Goal: Information Seeking & Learning: Learn about a topic

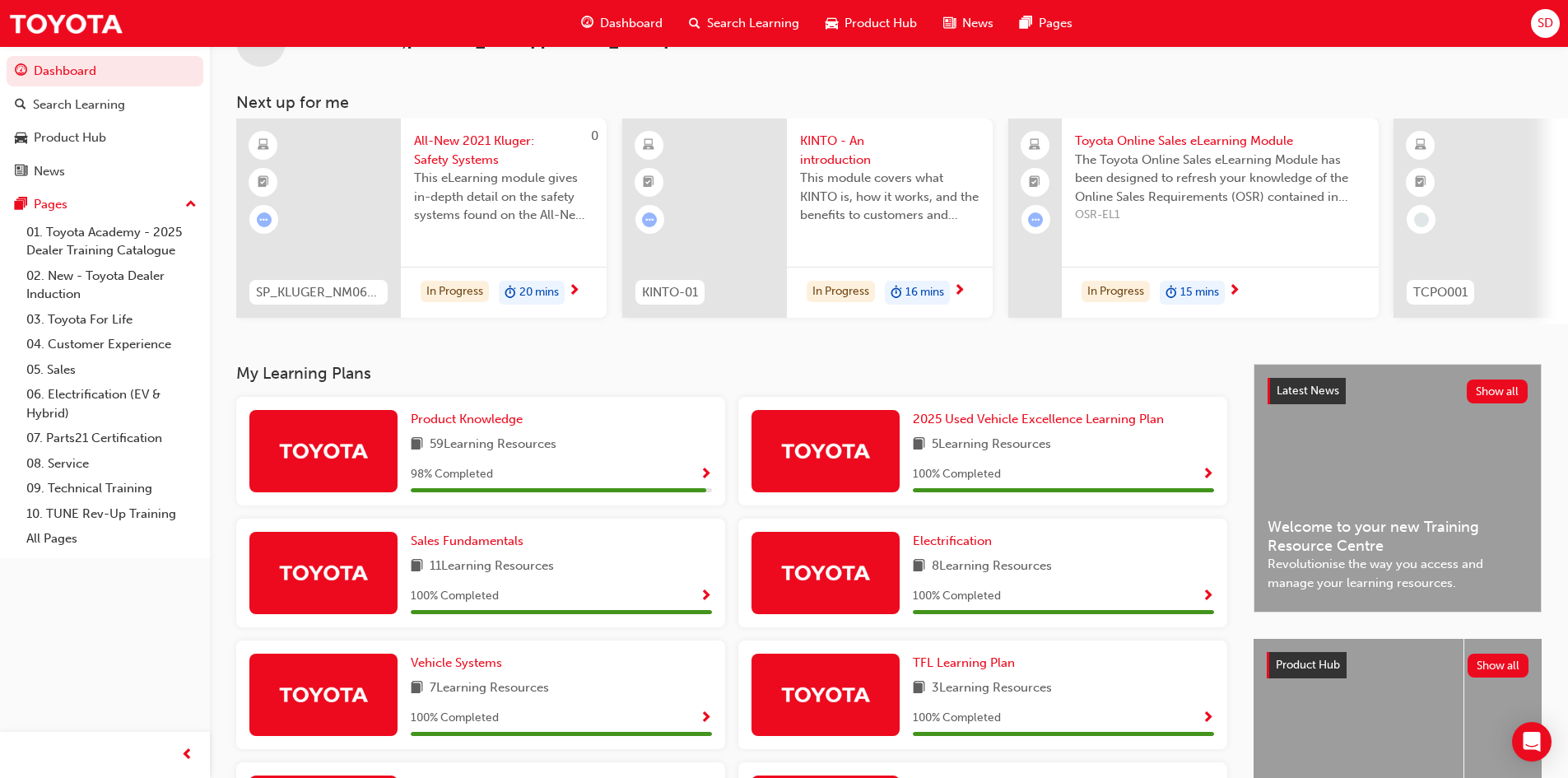
scroll to position [82, 0]
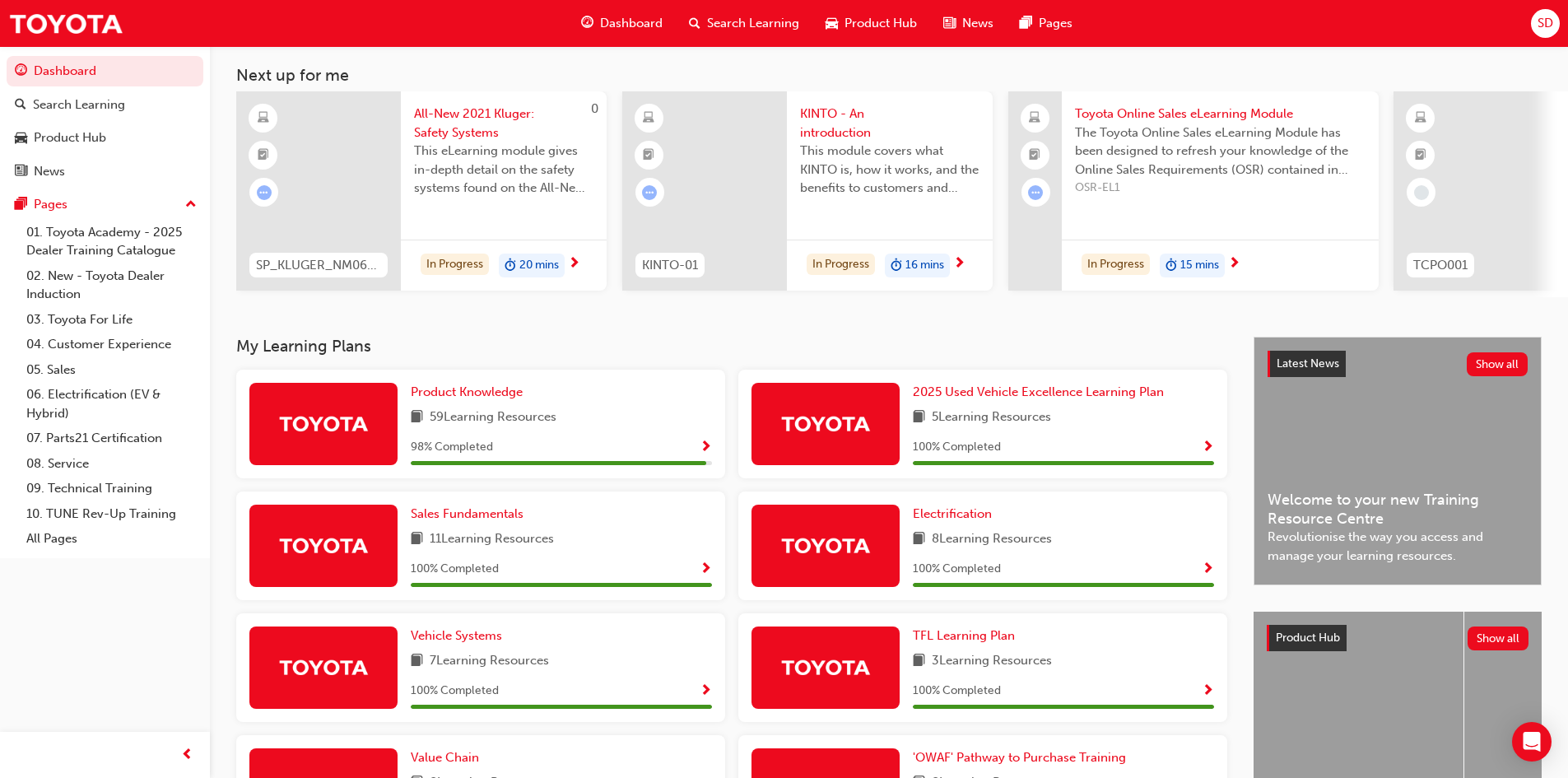
drag, startPoint x: 587, startPoint y: 435, endPoint x: 545, endPoint y: 410, distance: 48.9
click at [588, 435] on div "Product Knowledge 59 Learning Resources 98 % Completed" at bounding box center [561, 424] width 301 height 82
drag, startPoint x: 695, startPoint y: 446, endPoint x: 708, endPoint y: 455, distance: 15.8
click at [701, 449] on div "98 % Completed" at bounding box center [561, 448] width 301 height 21
click at [708, 455] on span "Show Progress" at bounding box center [706, 447] width 12 height 15
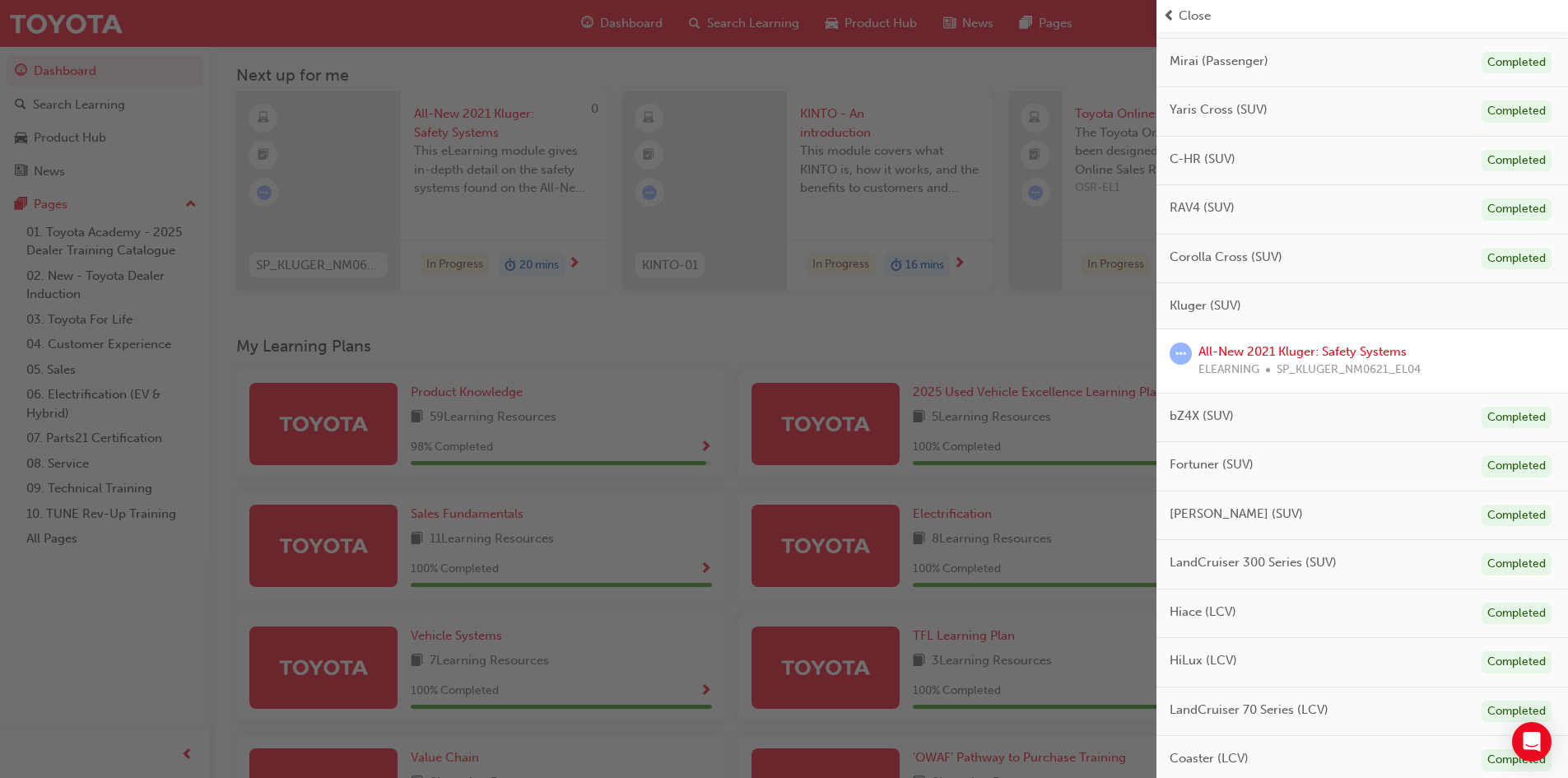
scroll to position [329, 0]
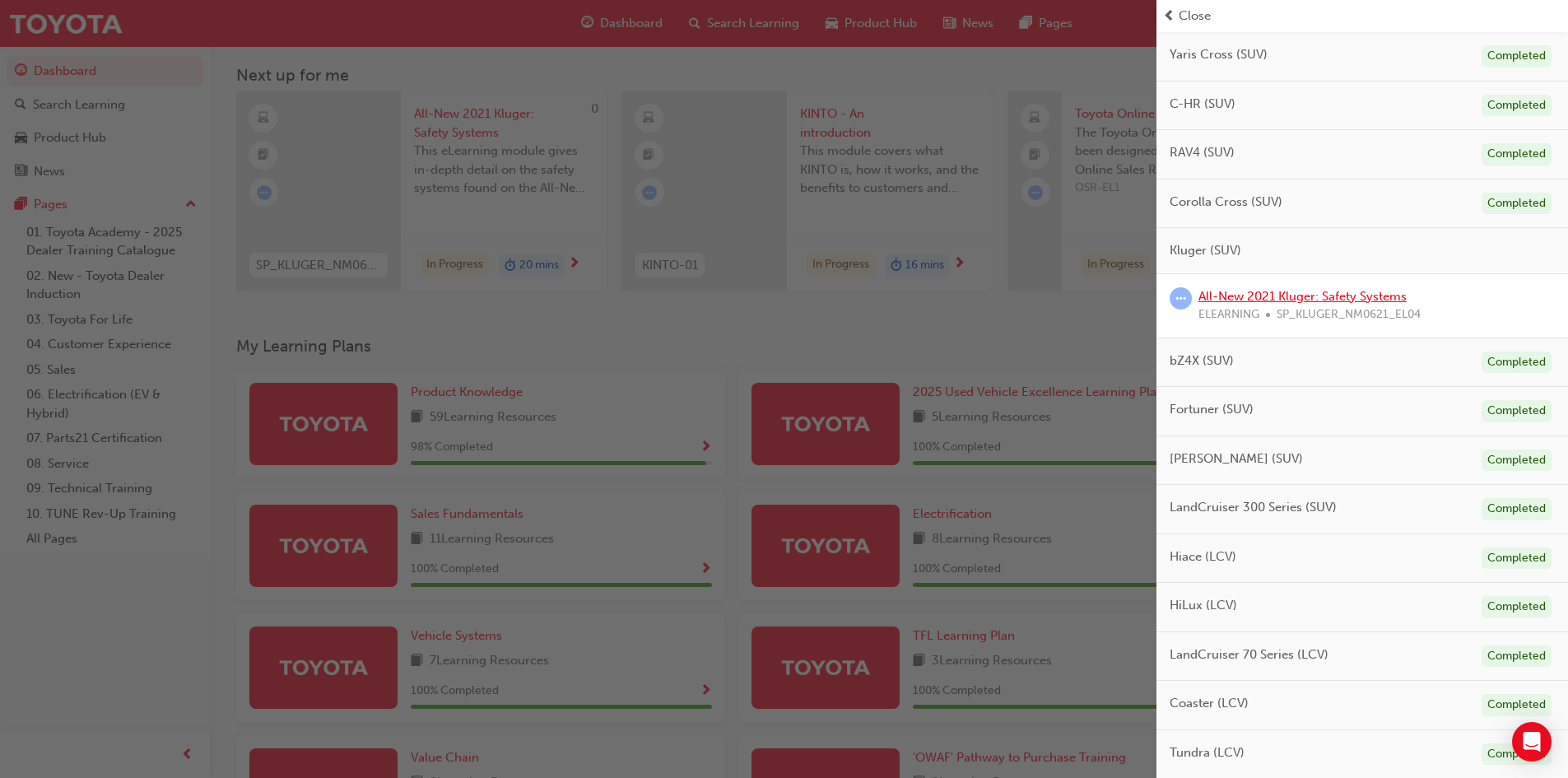
click at [1334, 296] on link "All-New 2021 Kluger: Safety Systems" at bounding box center [1302, 296] width 208 height 15
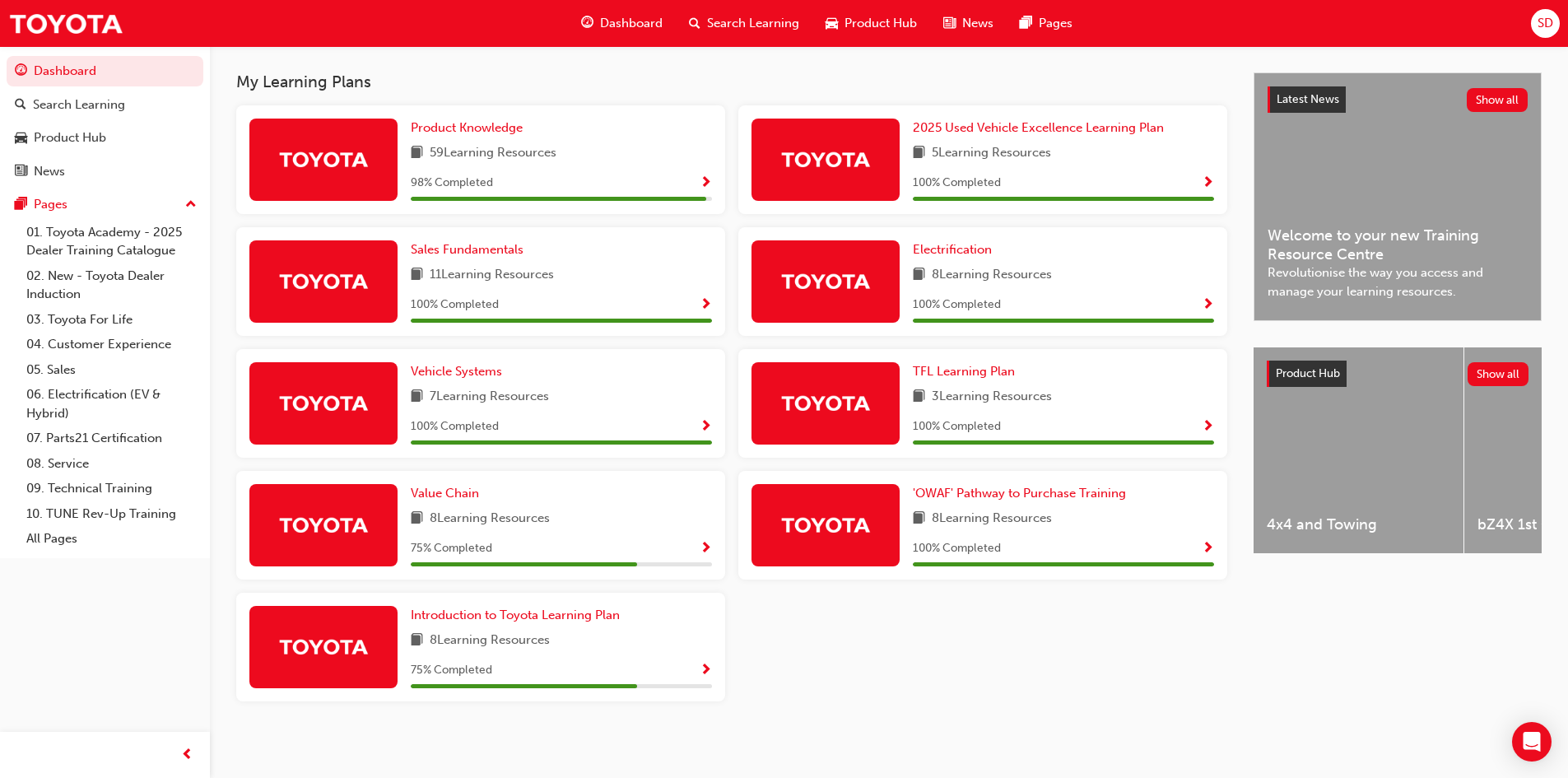
scroll to position [357, 0]
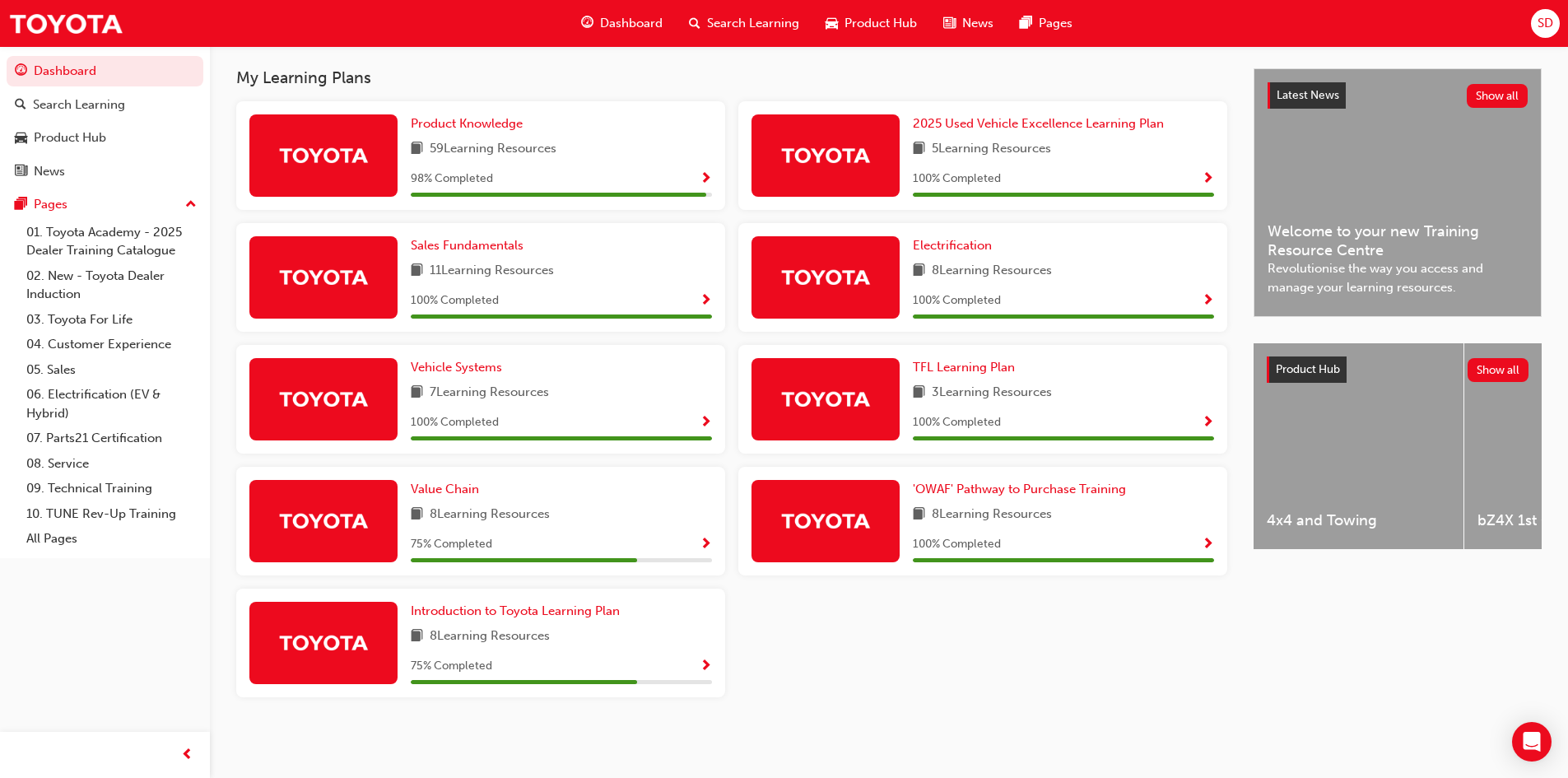
click at [704, 667] on span "Show Progress" at bounding box center [706, 666] width 12 height 15
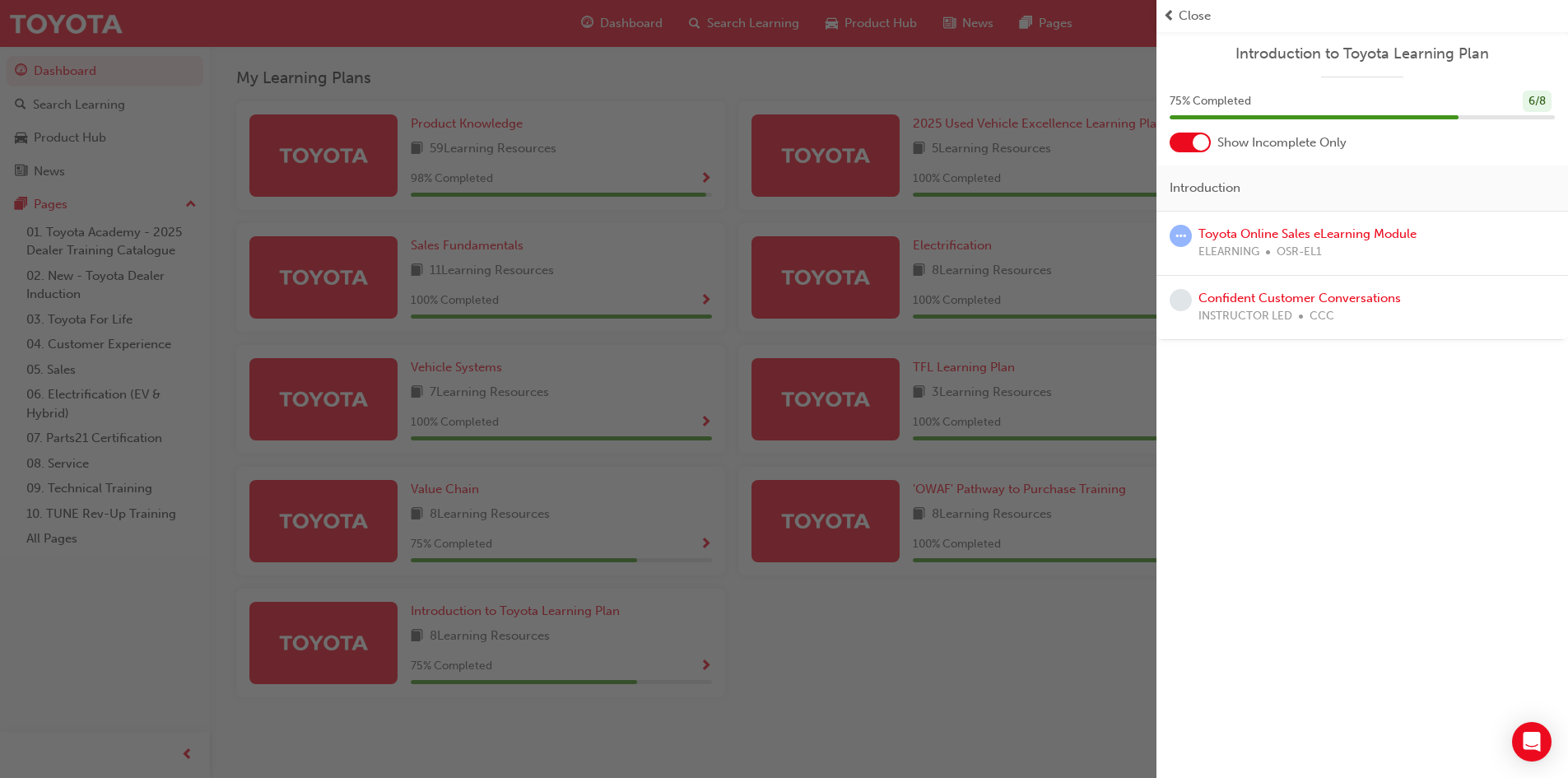
click at [960, 633] on div "button" at bounding box center [578, 389] width 1156 height 778
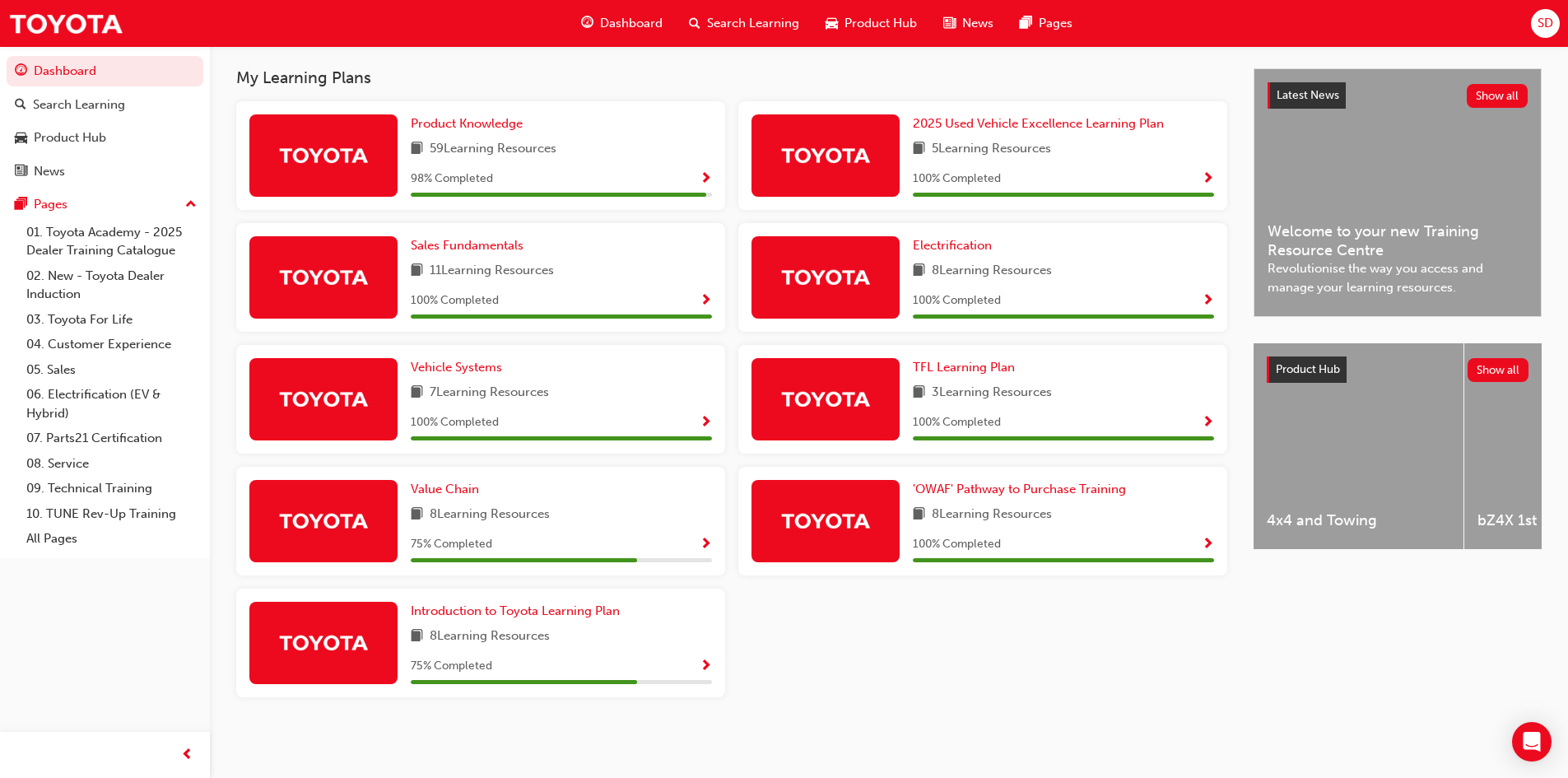
click at [702, 179] on span "Show Progress" at bounding box center [706, 179] width 12 height 15
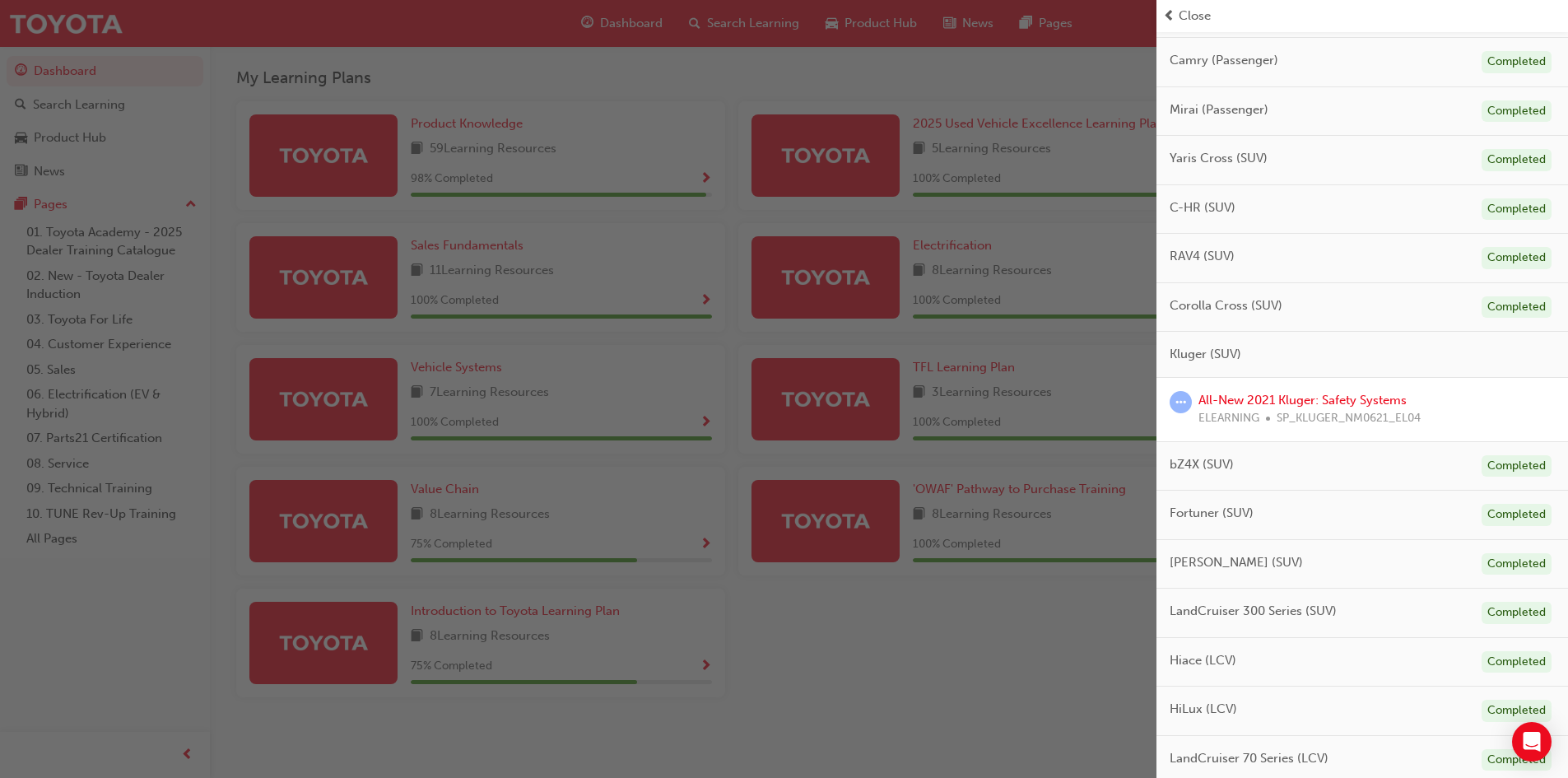
scroll to position [247, 0]
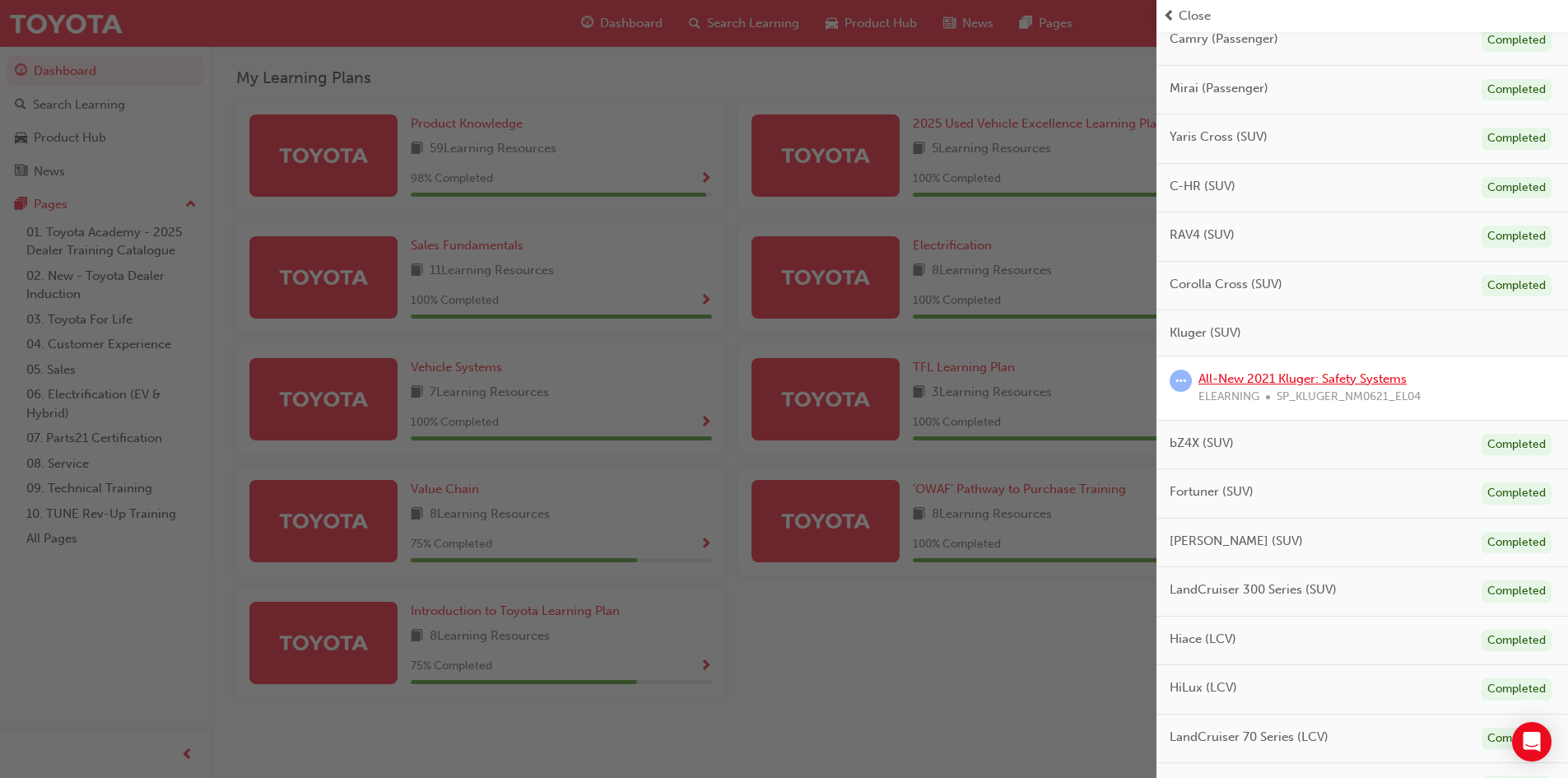
click at [1272, 382] on link "All-New 2021 Kluger: Safety Systems" at bounding box center [1302, 378] width 208 height 15
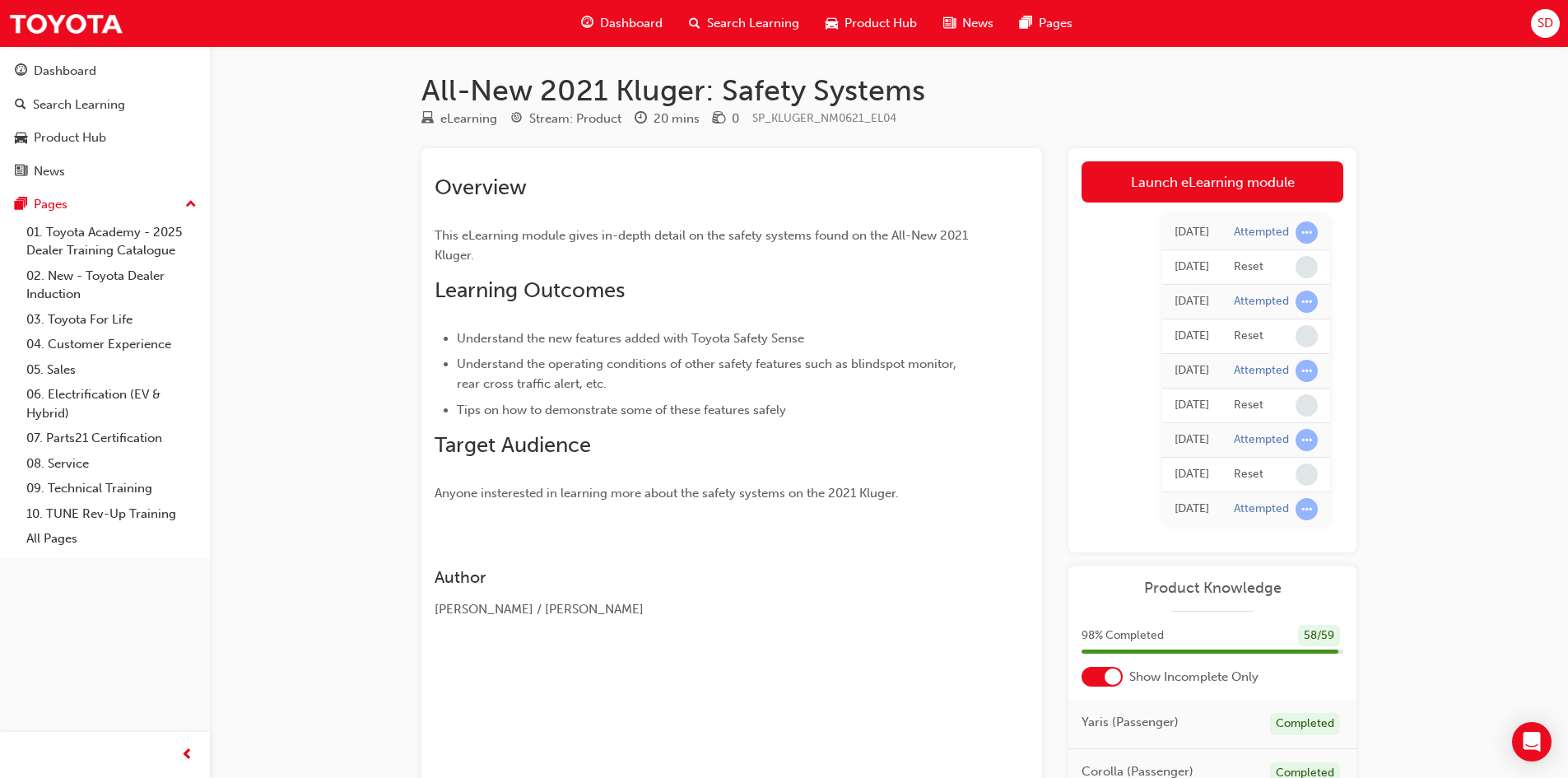
click at [1193, 147] on div "All-New 2021 Kluger: Safety Systems eLearning Stream: Product 20 mins 0 SP_KLUG…" at bounding box center [889, 577] width 988 height 1009
click at [1194, 163] on link "Launch eLearning module" at bounding box center [1212, 182] width 261 height 41
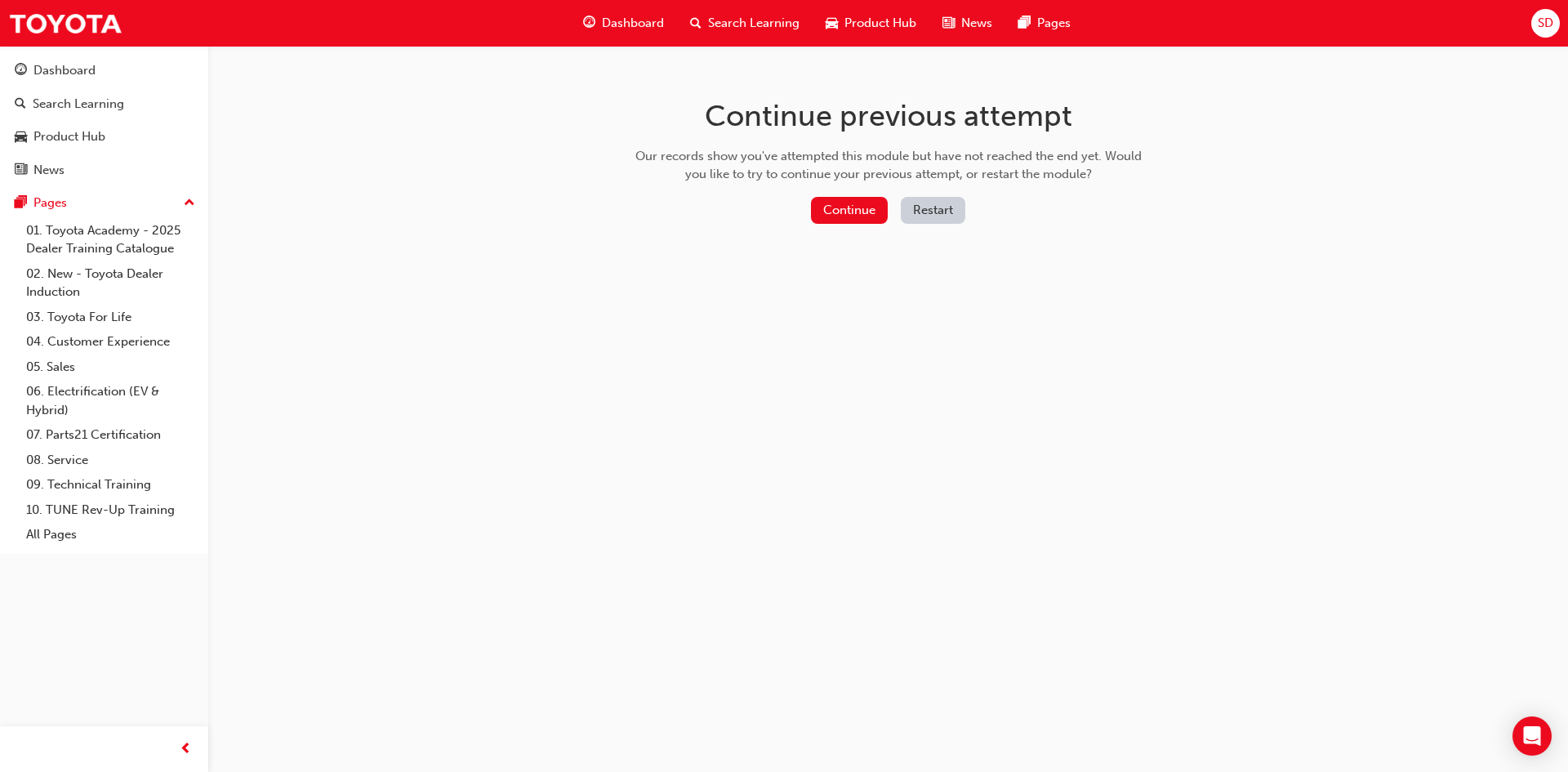
click at [930, 199] on button "Restart" at bounding box center [932, 210] width 64 height 27
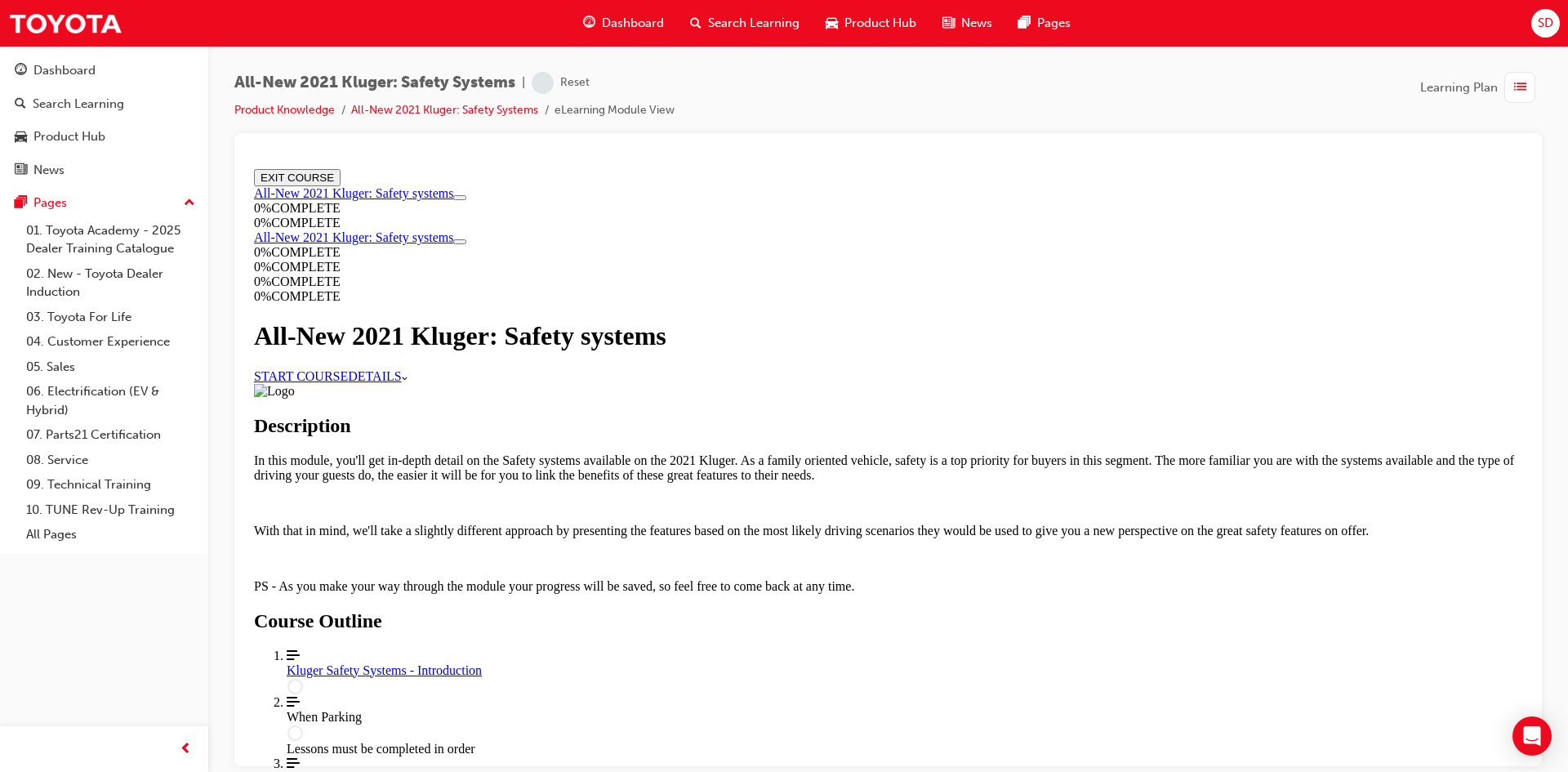
click at [347, 382] on link "START COURSE" at bounding box center [301, 375] width 94 height 14
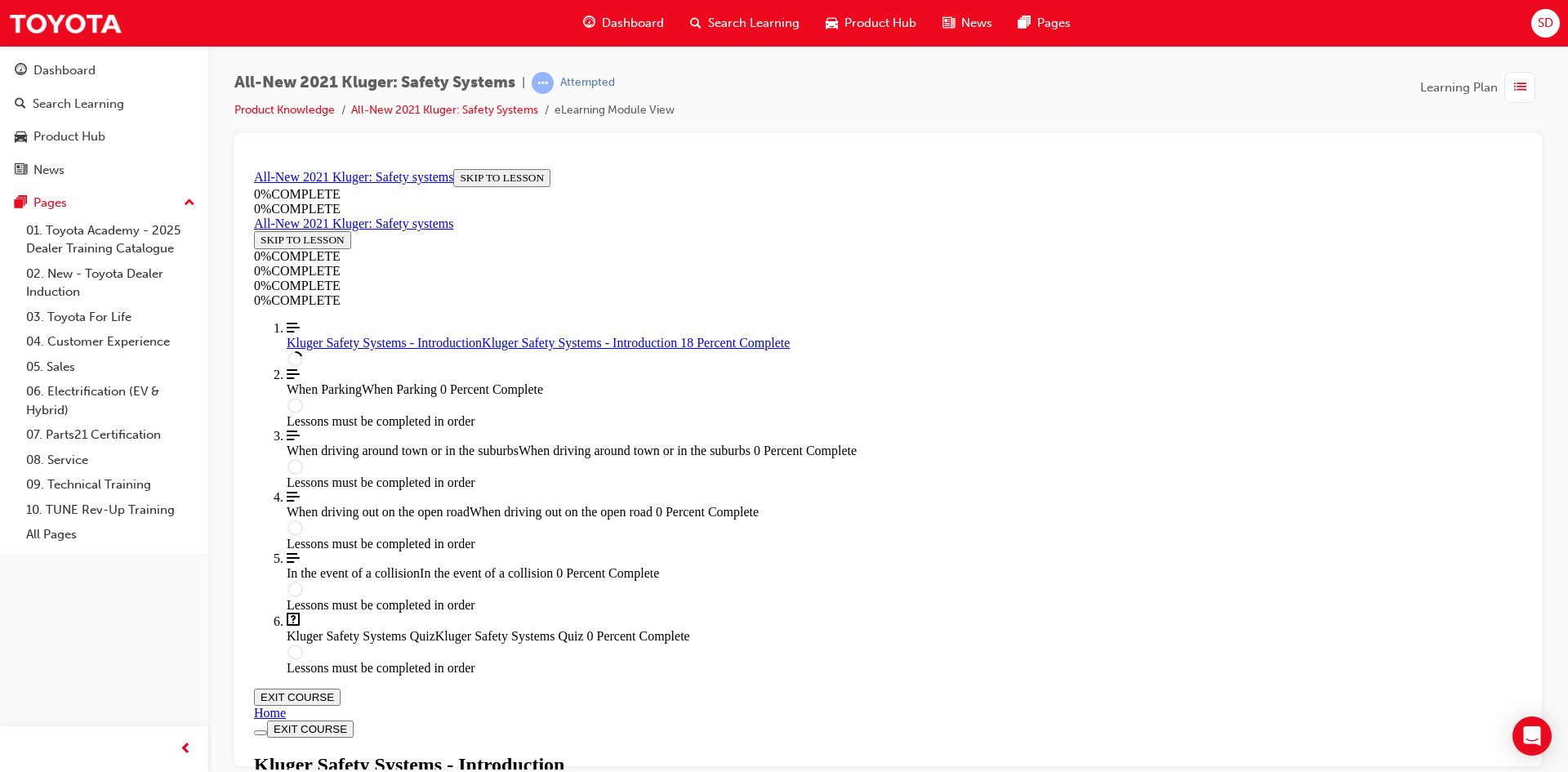
scroll to position [383, 0]
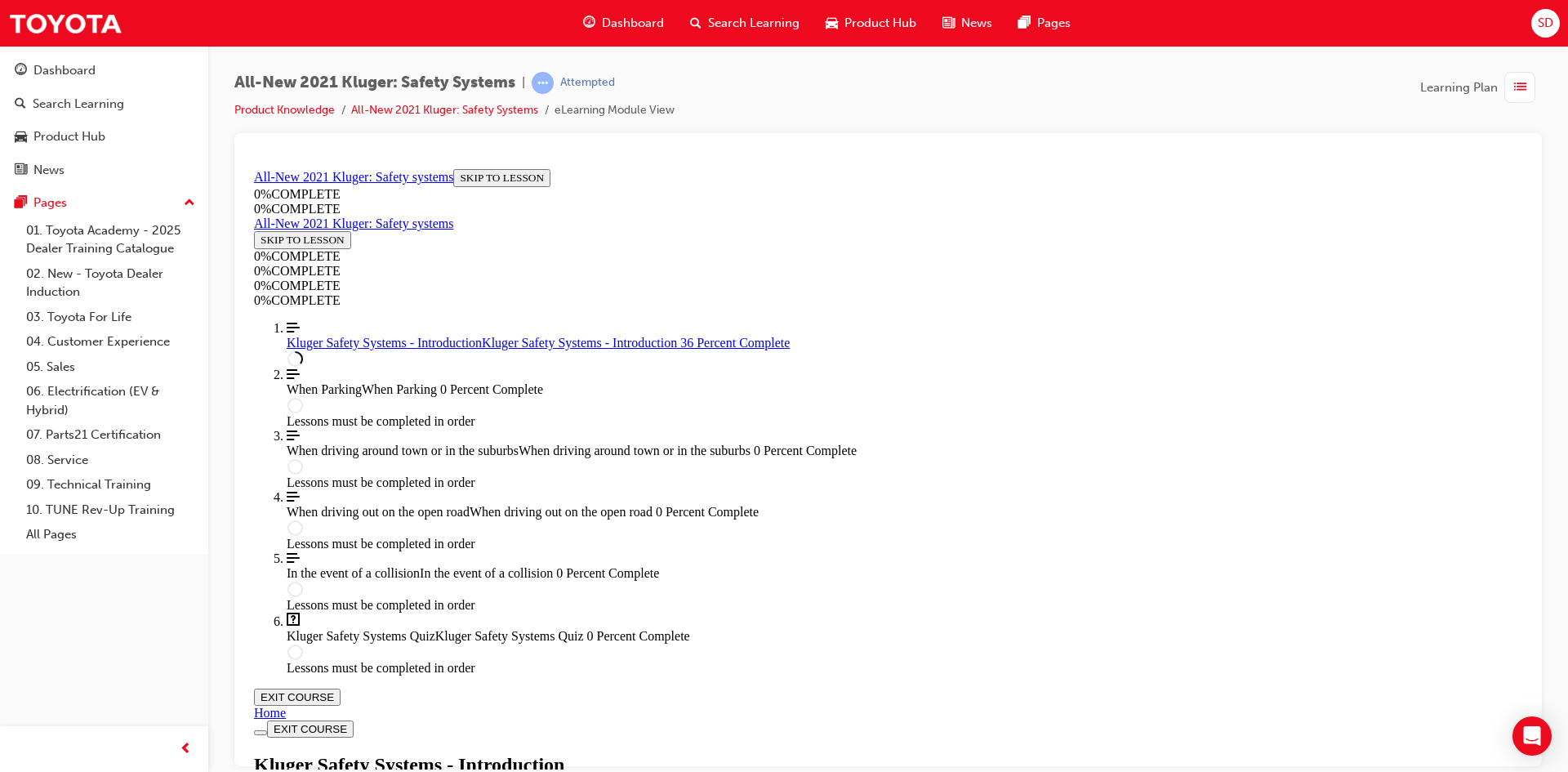
drag, startPoint x: 503, startPoint y: 359, endPoint x: 512, endPoint y: 390, distance: 32.3
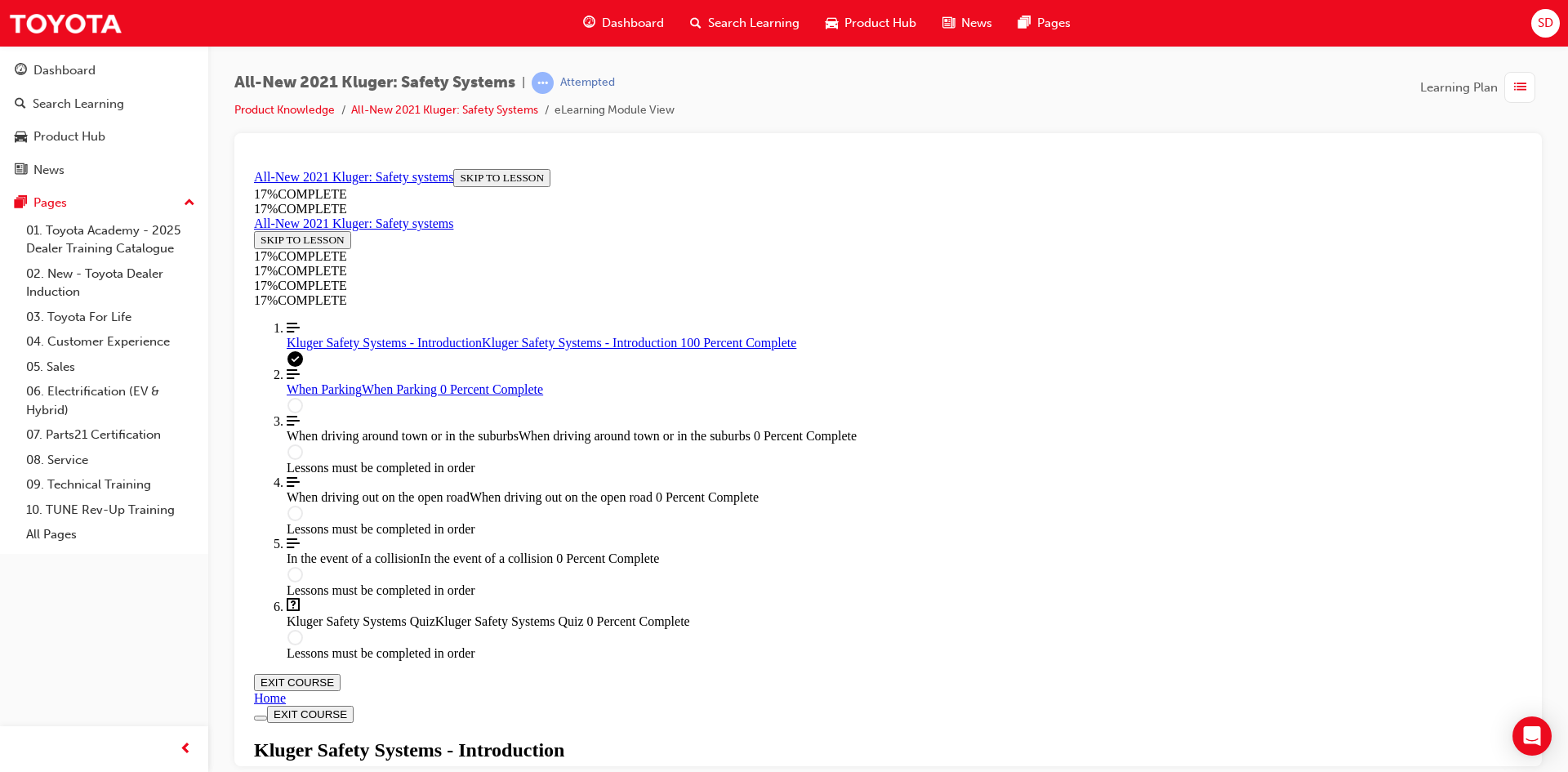
scroll to position [2328, 0]
